Goal: Task Accomplishment & Management: Complete application form

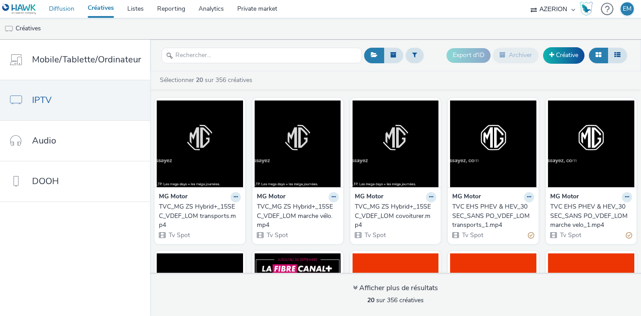
click at [63, 9] on link "Diffusion" at bounding box center [61, 9] width 39 height 18
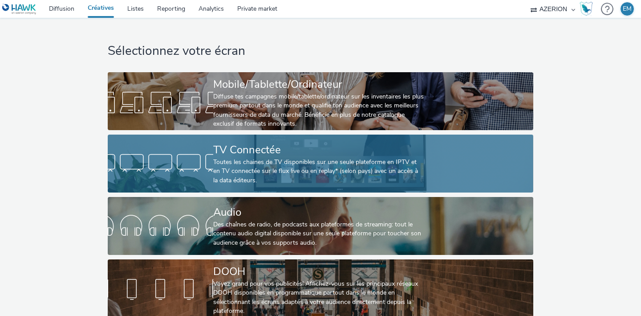
click at [295, 166] on div "Toutes les chaines de TV disponibles sur une seule plateforme en IPTV et en TV …" at bounding box center [318, 171] width 211 height 27
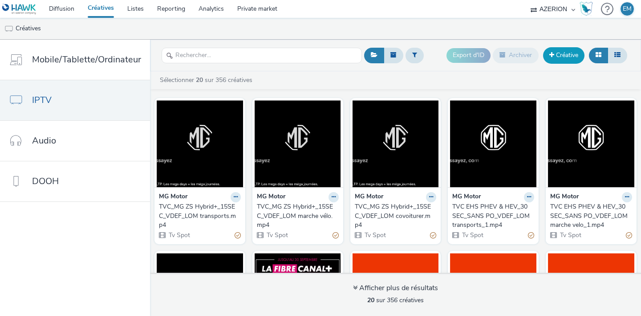
click at [574, 59] on link "Créative" at bounding box center [563, 55] width 41 height 16
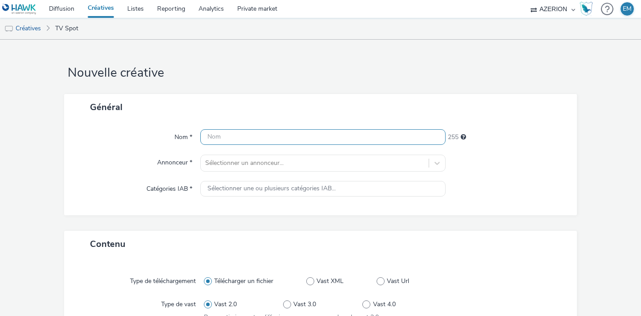
click at [307, 136] on input "text" at bounding box center [322, 137] width 245 height 16
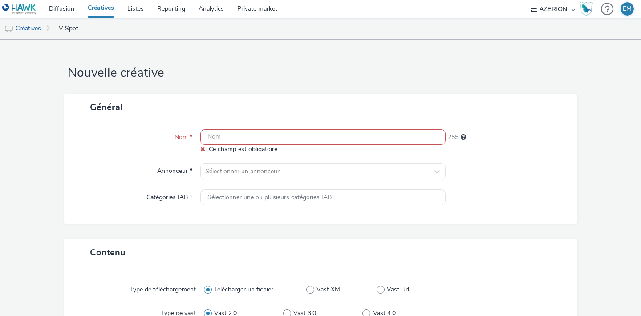
click at [260, 132] on input "text" at bounding box center [322, 137] width 245 height 16
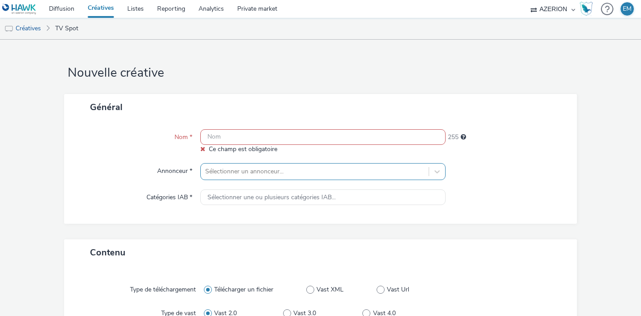
paste input "TVC EHS PHEV & HEV_30SEC_AVEC PO_VDEF_LOM covoiturer_1.mp4"
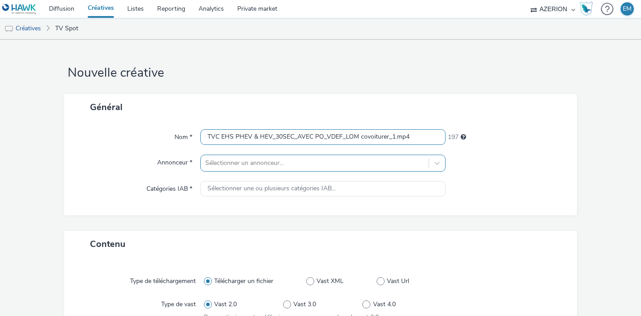
type input "TVC EHS PHEV & HEV_30SEC_AVEC PO_VDEF_LOM covoiturer_1.mp4"
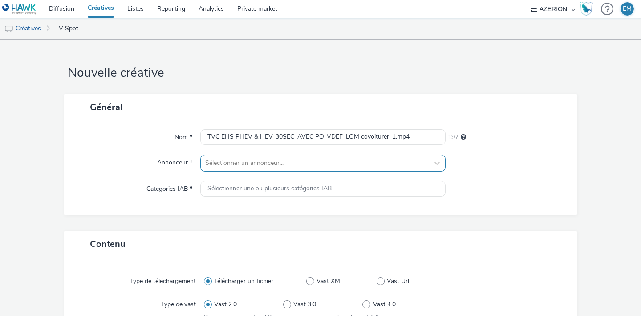
click at [249, 166] on div "Sélectionner un annonceur..." at bounding box center [322, 162] width 245 height 17
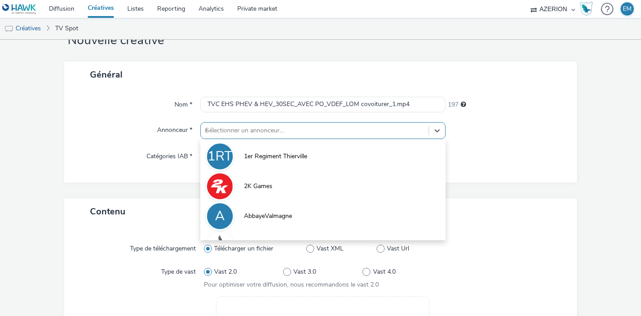
type input "mg"
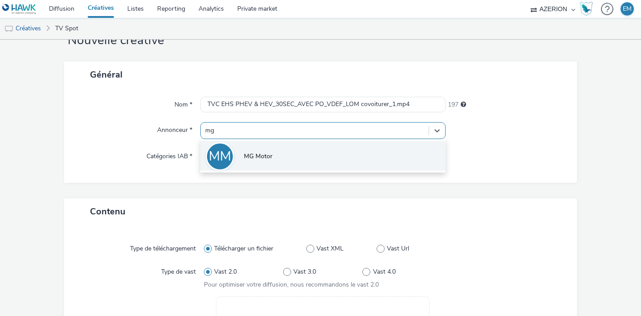
click at [263, 160] on span "MG Motor" at bounding box center [258, 156] width 28 height 9
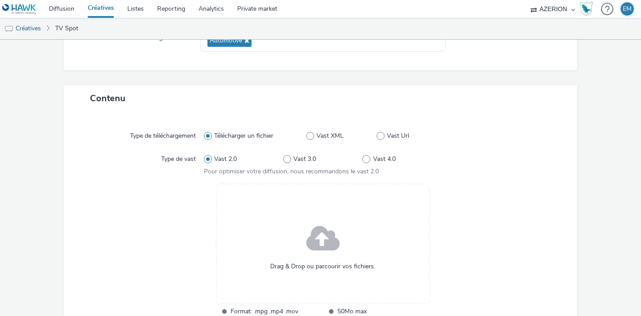
scroll to position [205, 0]
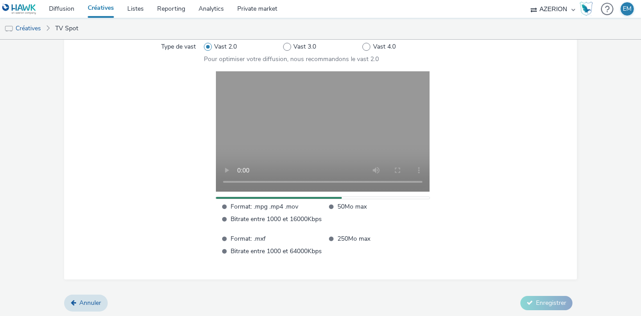
click at [498, 224] on div at bounding box center [501, 163] width 119 height 185
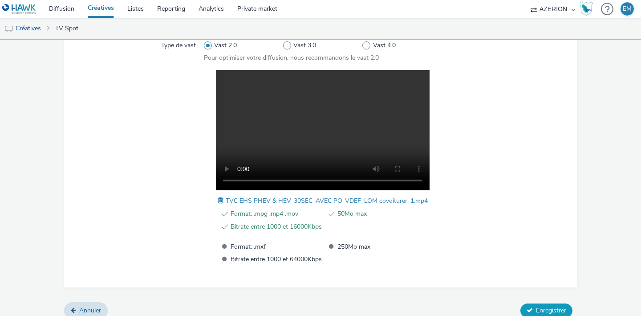
click at [536, 306] on span "Enregistrer" at bounding box center [551, 310] width 30 height 8
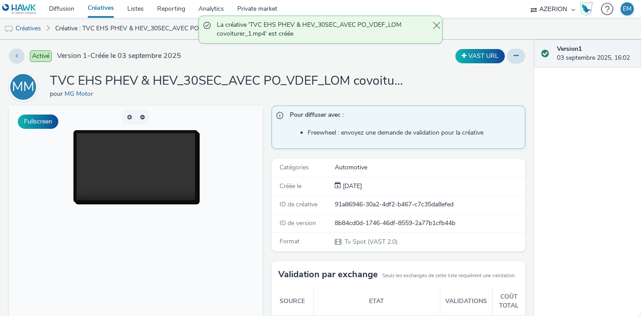
click at [435, 23] on span at bounding box center [435, 29] width 4 height 18
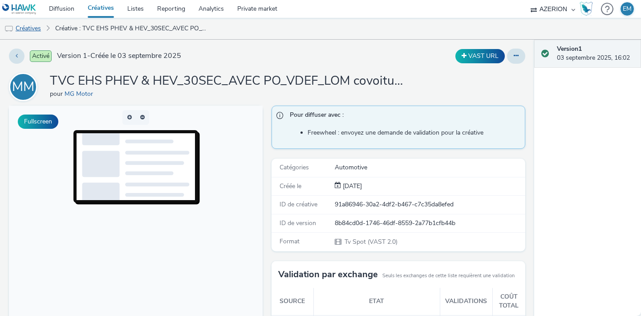
click at [42, 26] on link "Créatives" at bounding box center [22, 28] width 45 height 21
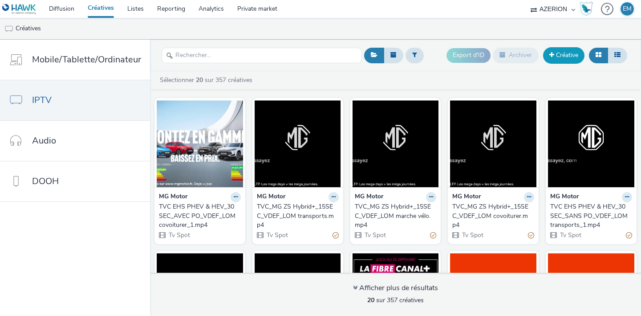
click at [551, 52] on span at bounding box center [551, 55] width 5 height 6
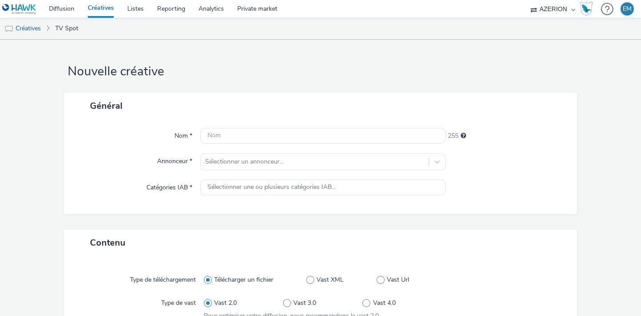
scroll to position [2, 0]
click at [241, 131] on input "text" at bounding box center [322, 135] width 245 height 16
paste input "TVC EHS PHEV & HEV_30SEC_AVEC PO_VDEF_LOM marche velo_1.mp4"
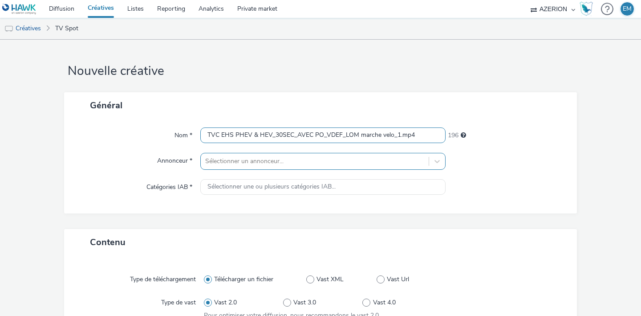
type input "TVC EHS PHEV & HEV_30SEC_AVEC PO_VDEF_LOM marche velo_1.mp4"
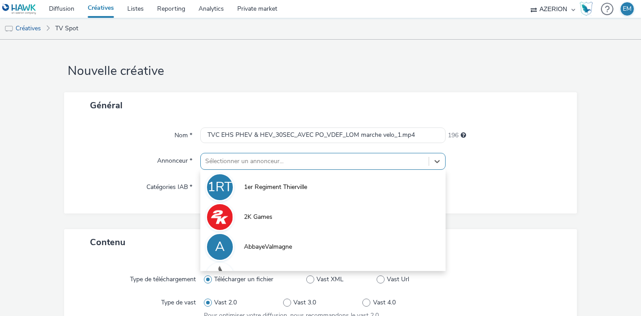
click at [241, 159] on div "option 1er Regiment Thierville focused, 1 of 10. 10 results available. Use Up a…" at bounding box center [322, 161] width 245 height 17
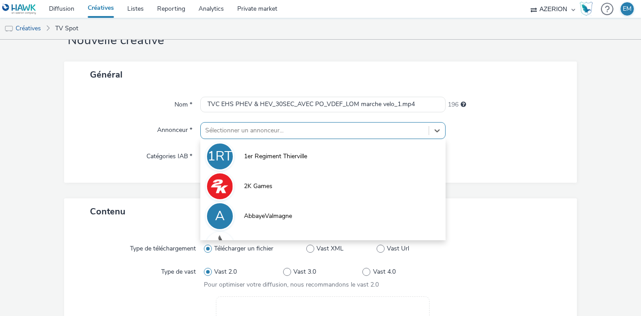
scroll to position [32, 0]
type input "mg"
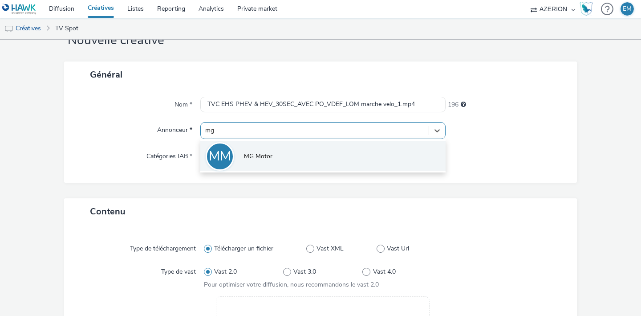
click at [256, 148] on li "MM MG Motor" at bounding box center [322, 156] width 245 height 30
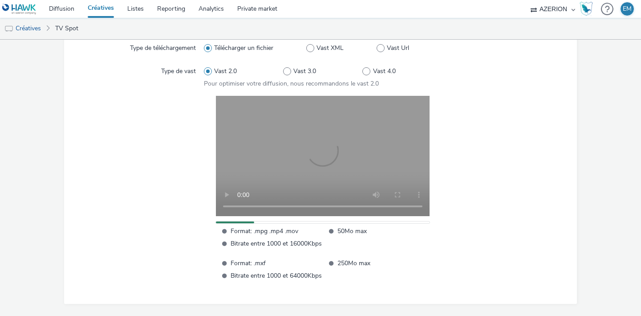
scroll to position [264, 0]
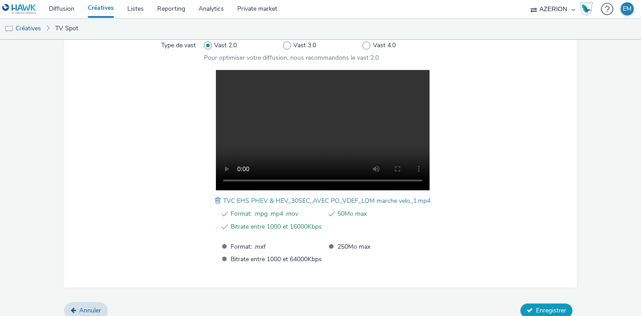
click at [542, 303] on button "Enregistrer" at bounding box center [546, 310] width 52 height 14
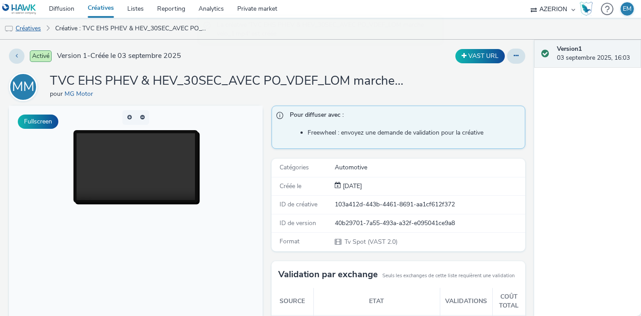
click at [26, 29] on link "Créatives" at bounding box center [22, 28] width 45 height 21
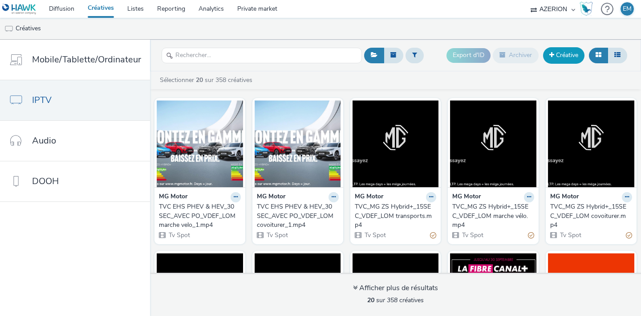
click at [562, 60] on link "Créative" at bounding box center [563, 55] width 41 height 16
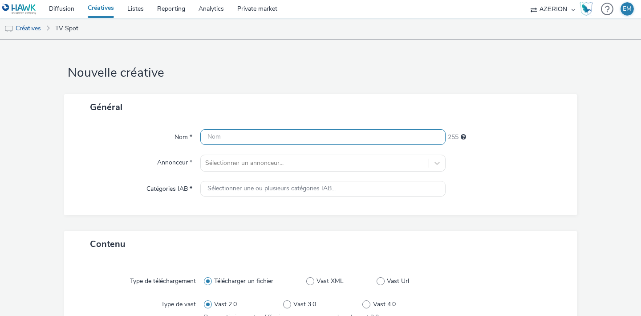
click at [230, 138] on input "text" at bounding box center [322, 137] width 245 height 16
paste input "TVC EHS PHEV & HEV_30SEC_AVEC PO_VDEF_LOM transports_1.mp4"
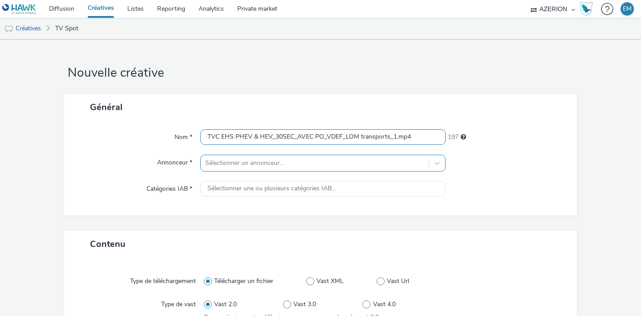
type input "TVC EHS PHEV & HEV_30SEC_AVEC PO_VDEF_LOM transports_1.mp4"
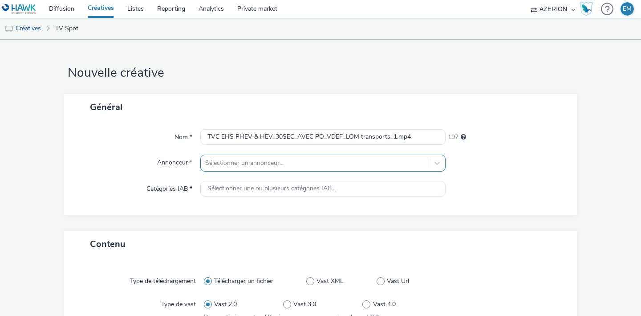
click at [231, 156] on div "Sélectionner un annonceur..." at bounding box center [322, 162] width 245 height 17
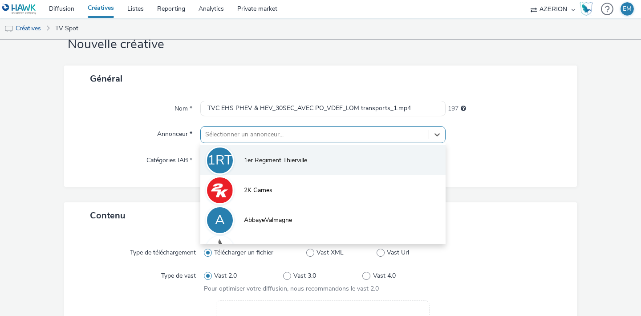
scroll to position [32, 0]
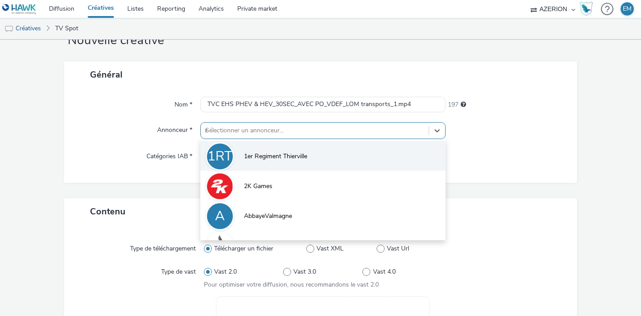
type input "mg"
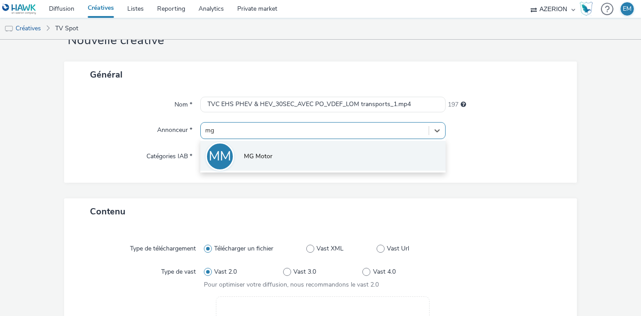
click at [244, 157] on span "MG Motor" at bounding box center [258, 156] width 28 height 9
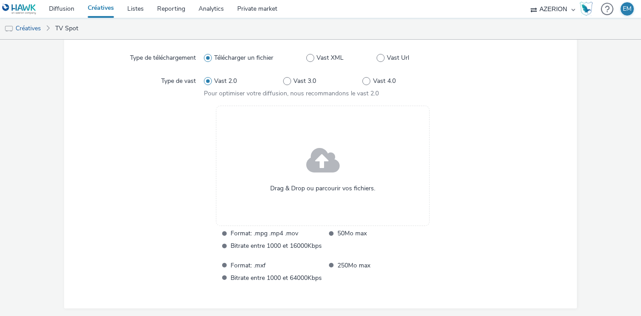
scroll to position [236, 0]
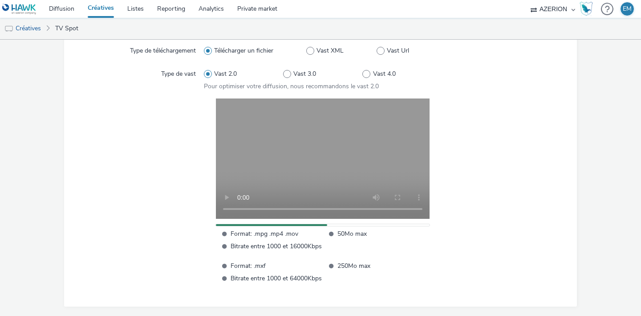
click at [467, 205] on div at bounding box center [501, 190] width 119 height 185
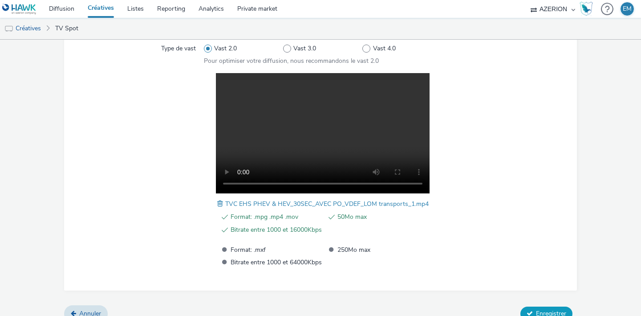
scroll to position [261, 0]
click at [532, 308] on button "Enregistrer" at bounding box center [546, 314] width 52 height 14
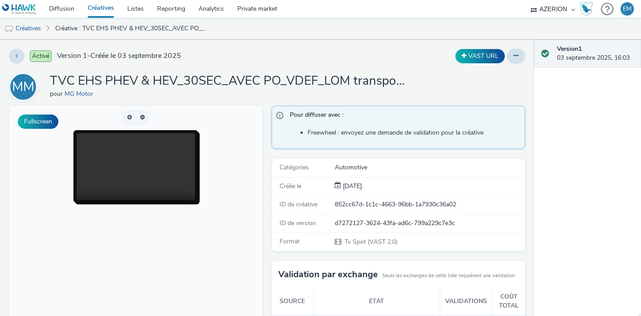
click at [158, 50] on div "Activé Version 1 - Créée le 03 septembre 2025" at bounding box center [164, 56] width 310 height 15
click at [62, 9] on link "Diffusion" at bounding box center [61, 9] width 39 height 18
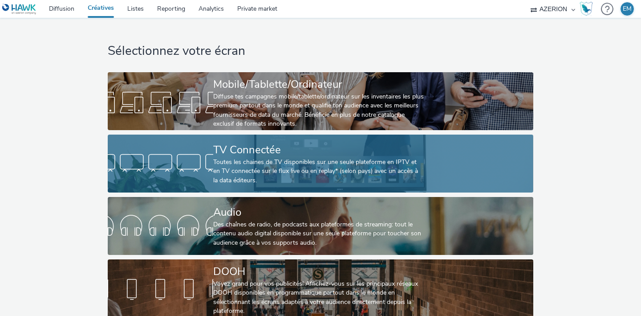
click at [303, 161] on div "Toutes les chaines de TV disponibles sur une seule plateforme en IPTV et en TV …" at bounding box center [318, 171] width 211 height 27
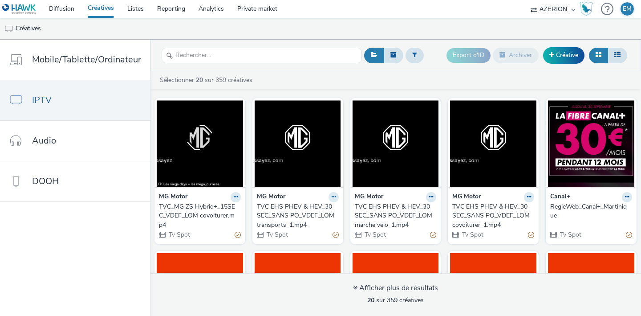
scroll to position [185, 0]
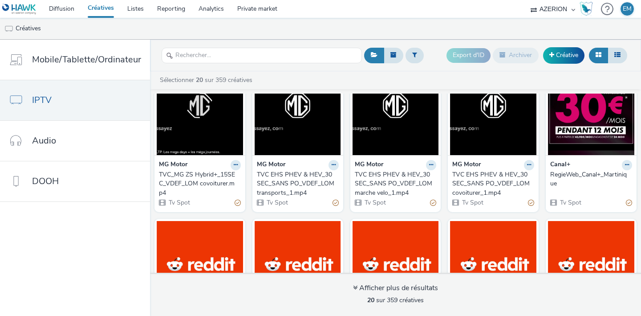
click at [479, 182] on div "TVC EHS PHEV & HEV_30SEC_SANS PO_VDEF_LOM covoiturer_1.mp4" at bounding box center [491, 183] width 78 height 27
click at [401, 181] on div "TVC EHS PHEV & HEV_30SEC_SANS PO_VDEF_LOM marche velo_1.mp4" at bounding box center [394, 183] width 78 height 27
click at [306, 175] on div "TVC EHS PHEV & HEV_30SEC_SANS PO_VDEF_LOM transports_1.mp4" at bounding box center [296, 183] width 78 height 27
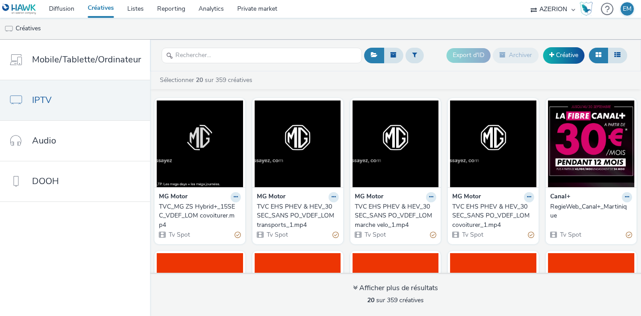
scroll to position [128, 0]
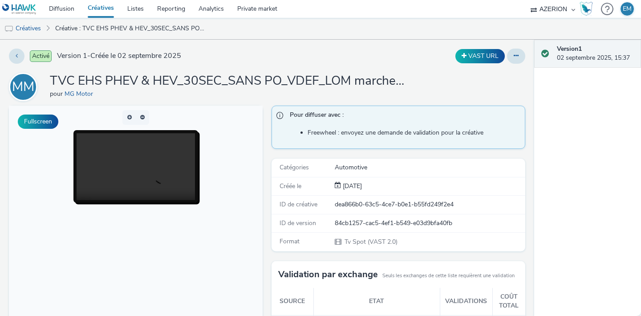
scroll to position [177, 0]
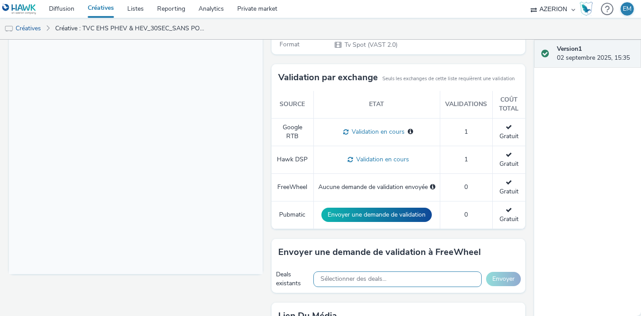
scroll to position [189, 0]
